Goal: Information Seeking & Learning: Learn about a topic

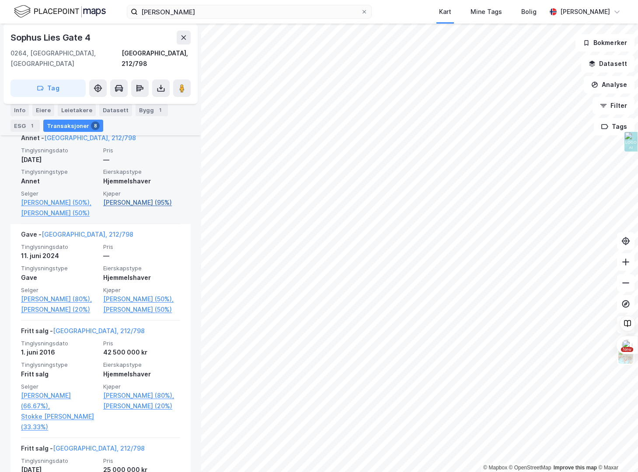
scroll to position [250, 0]
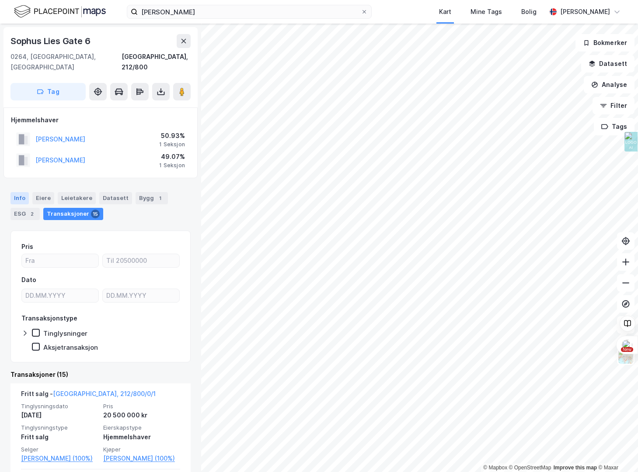
click at [24, 192] on div "Info" at bounding box center [19, 198] width 18 height 12
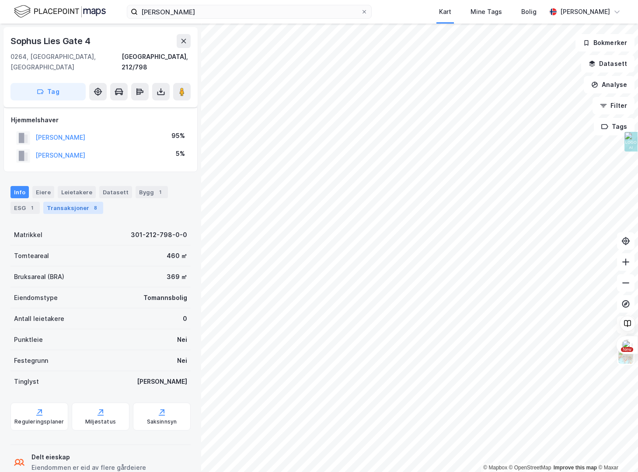
scroll to position [12, 0]
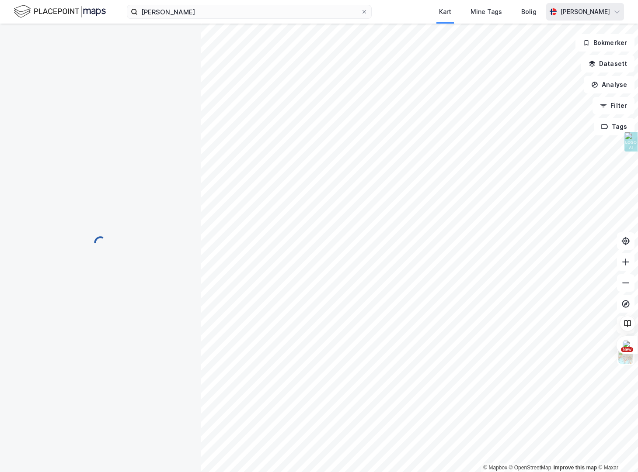
scroll to position [12, 0]
